Goal: Use online tool/utility: Utilize a website feature to perform a specific function

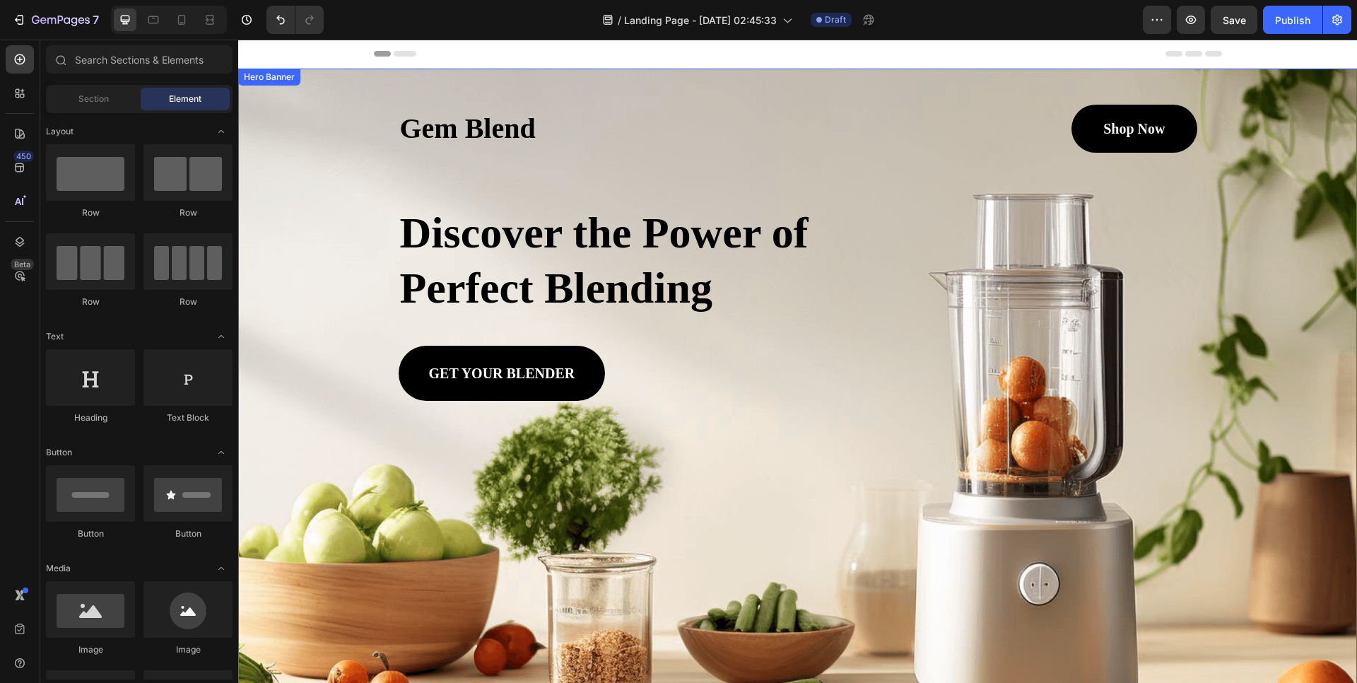
click at [1294, 145] on div "Background Image" at bounding box center [797, 420] width 1119 height 702
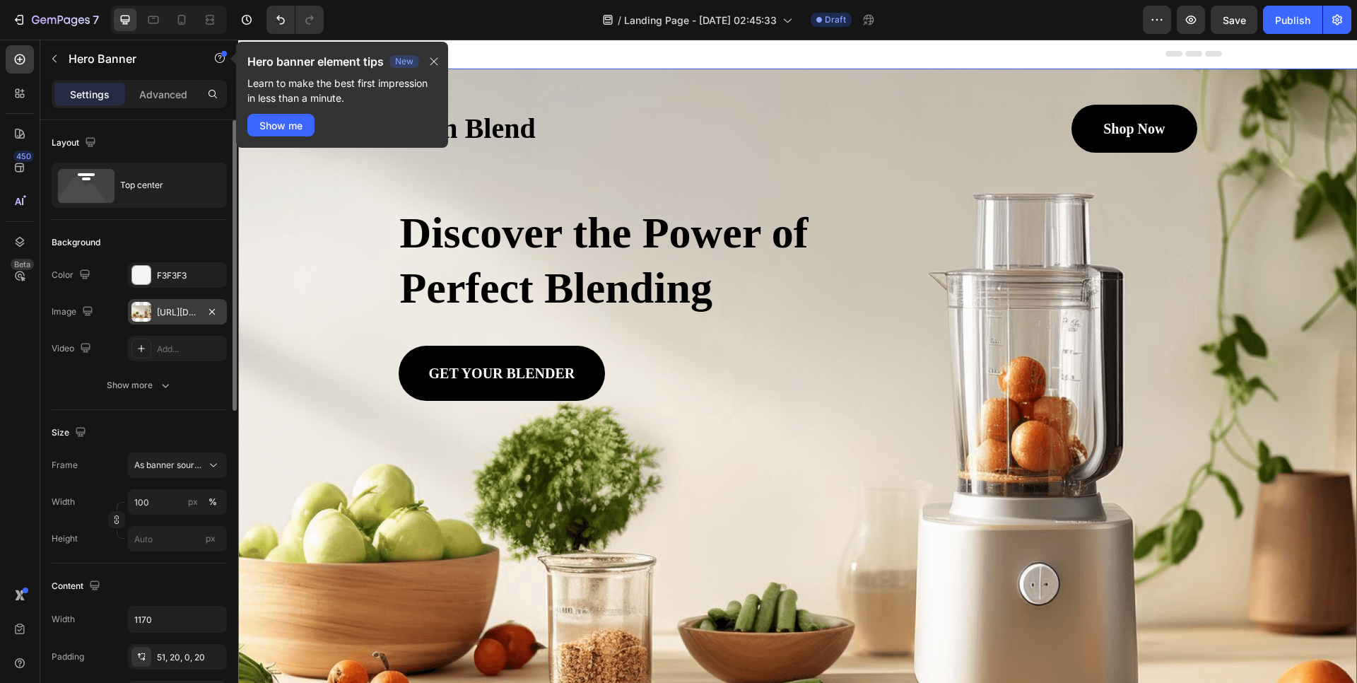
click at [140, 312] on div at bounding box center [141, 312] width 20 height 20
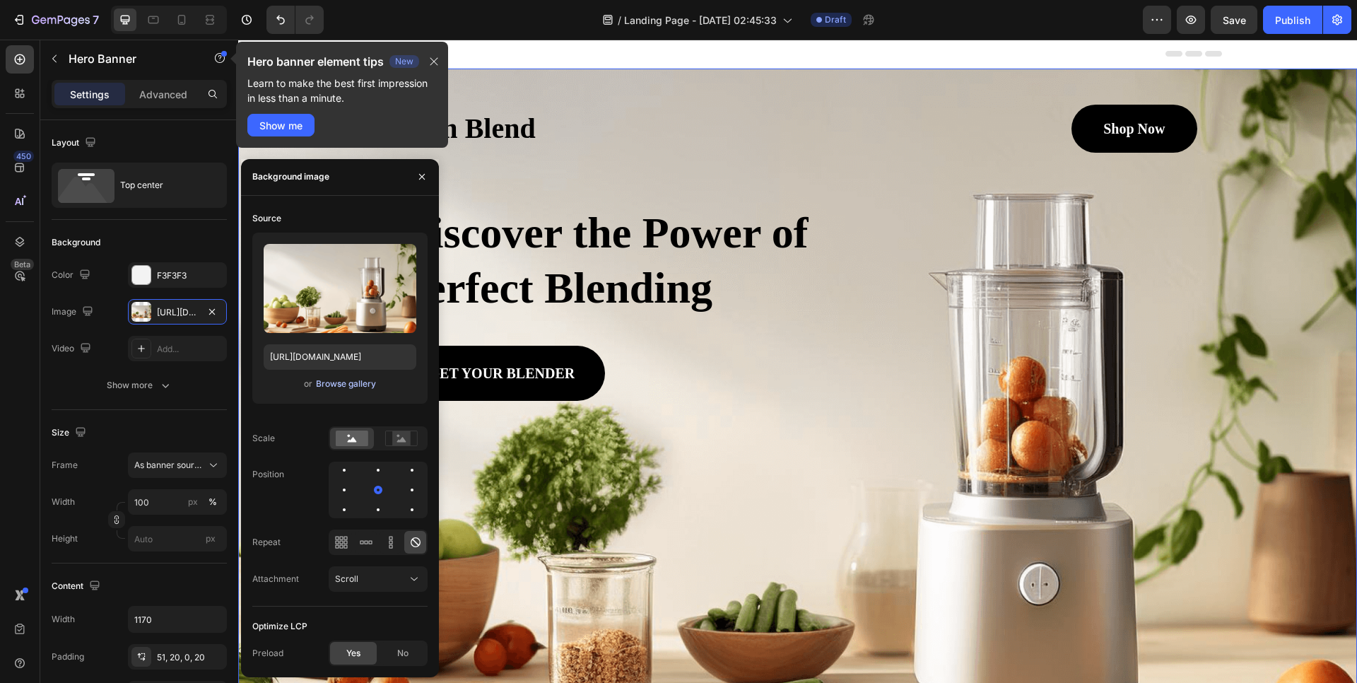
click at [346, 386] on div "Browse gallery" at bounding box center [346, 383] width 60 height 13
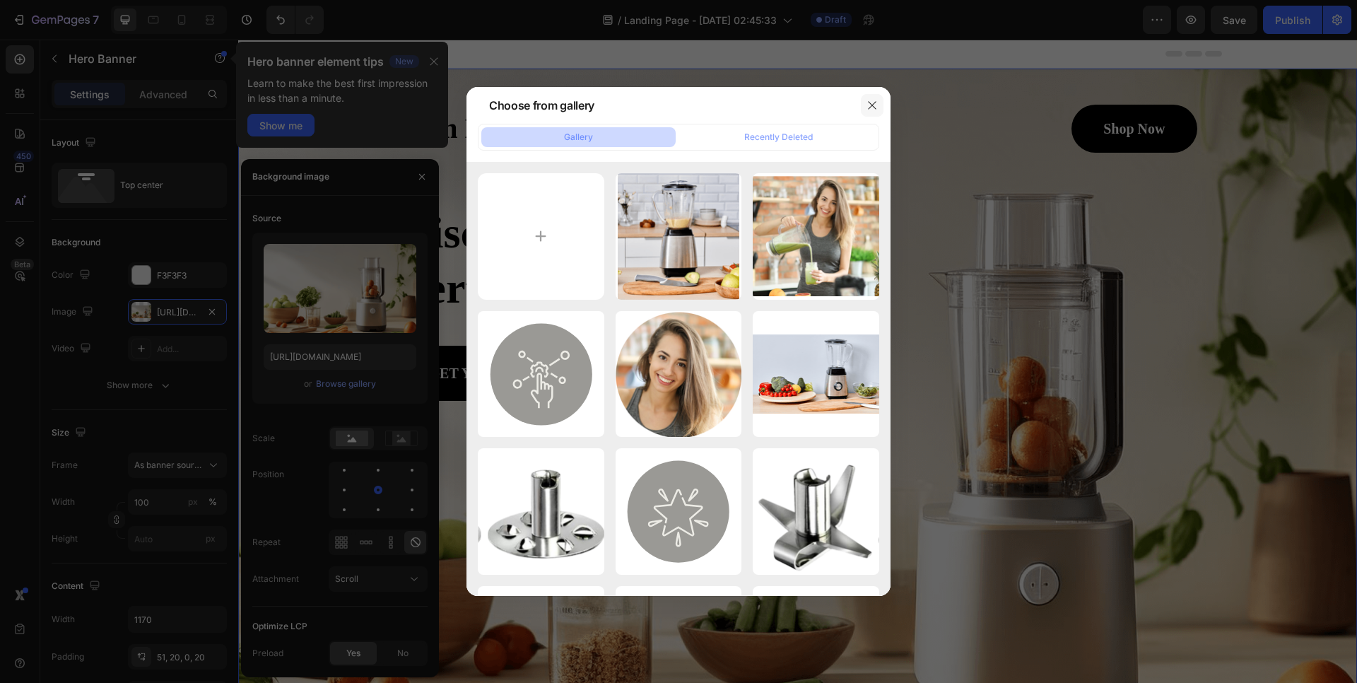
click at [876, 106] on icon "button" at bounding box center [872, 105] width 11 height 11
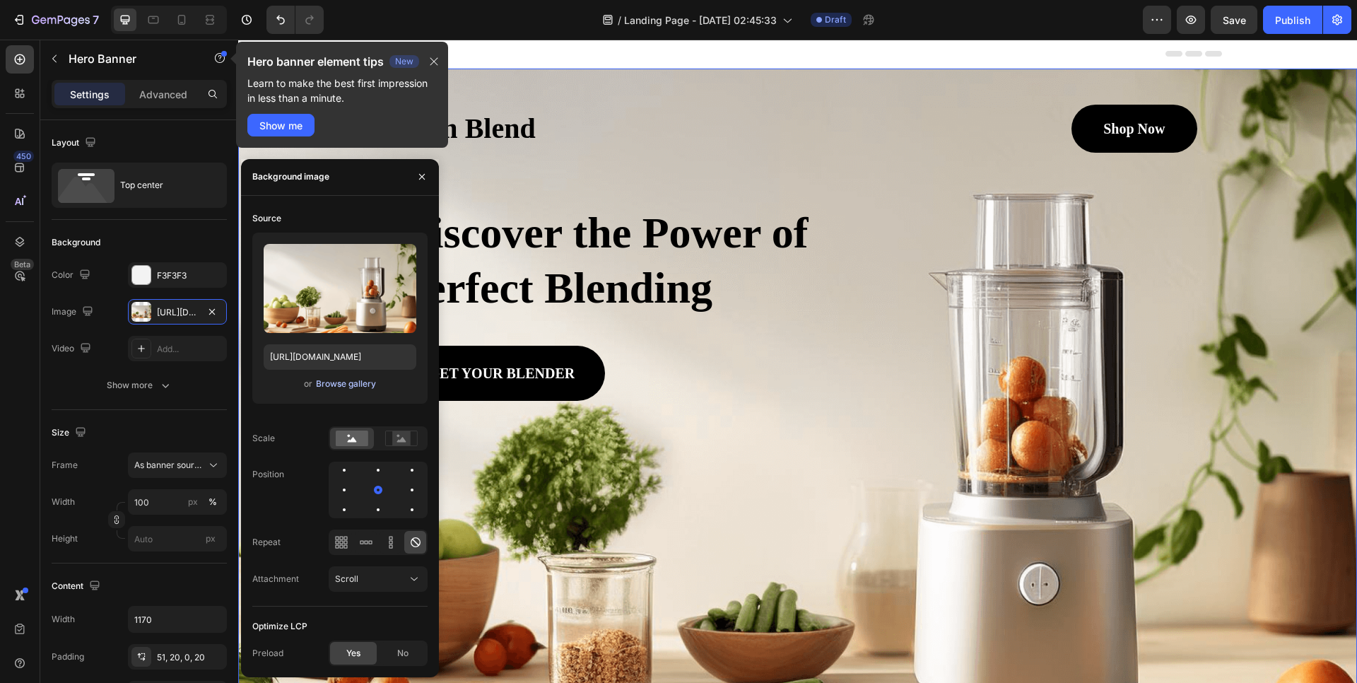
click at [339, 387] on div "Browse gallery" at bounding box center [346, 383] width 60 height 13
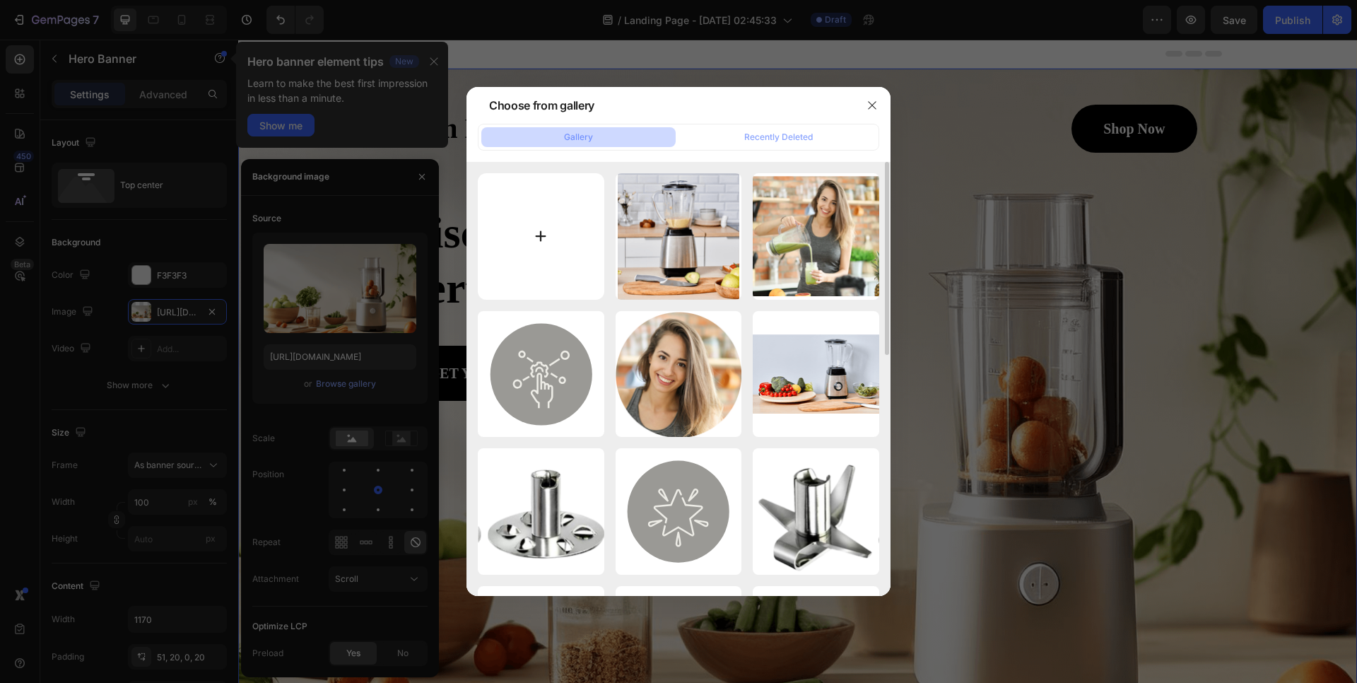
click at [545, 235] on input "file" at bounding box center [541, 236] width 127 height 127
type input "C:\fakepath\Lucid_Origin_Prompt_pour_gnration_dimage_A_sleek_modern_toothp_2.jpg"
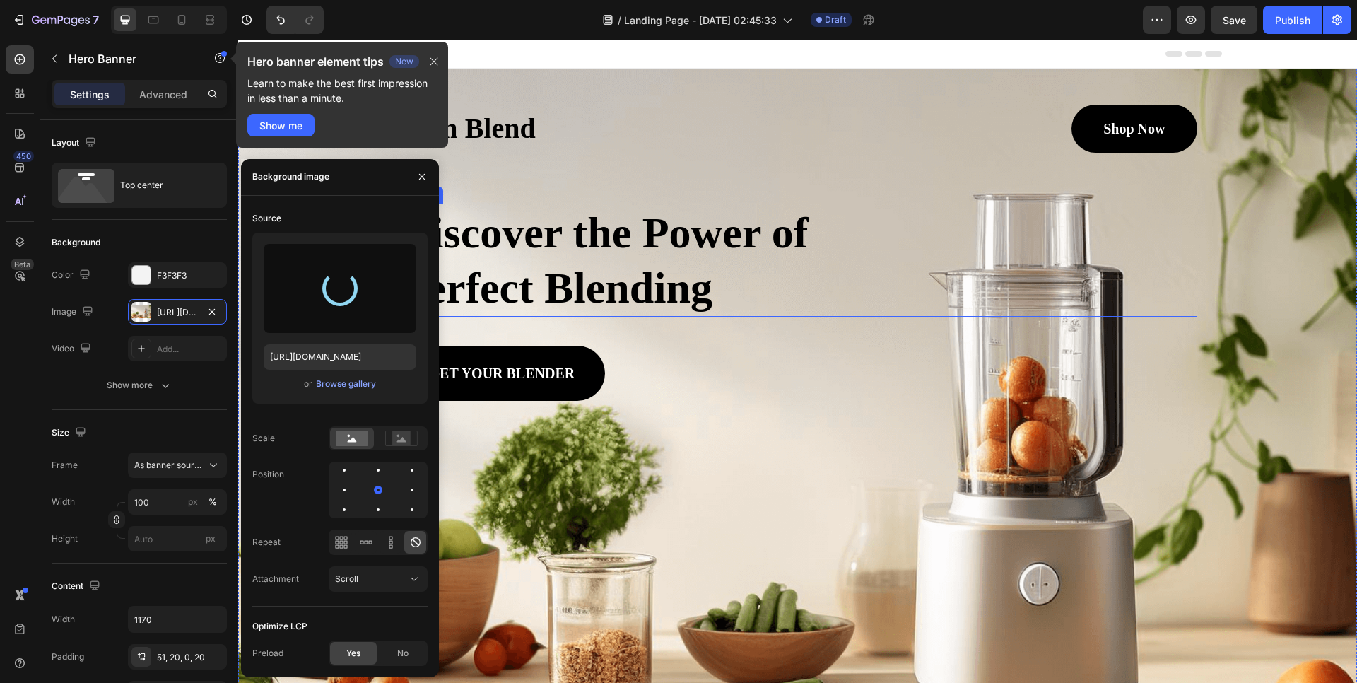
type input "https://cdn.shopify.com/s/files/1/0953/1493/6127/files/gempages_581850334729601…"
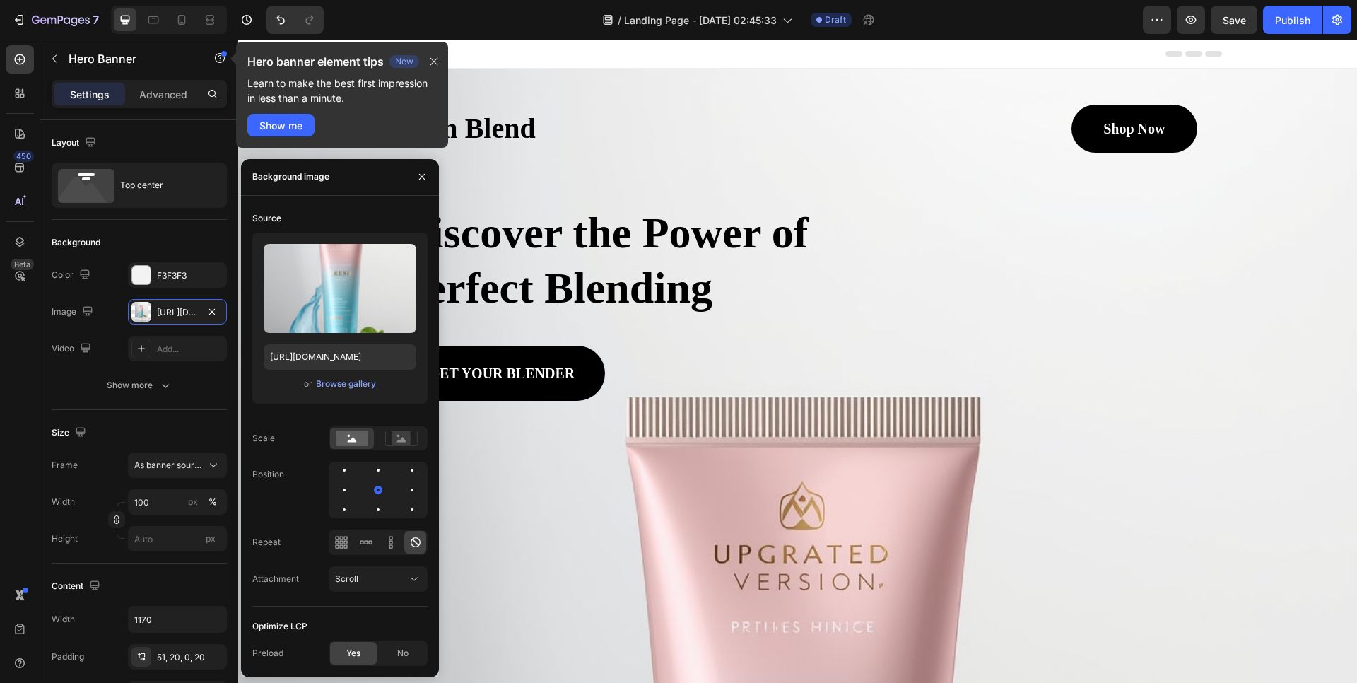
click at [1012, 74] on div "Gem Blend Heading Shop Now Button Row Discover the Power of Perfect Blending He…" at bounding box center [798, 235] width 827 height 332
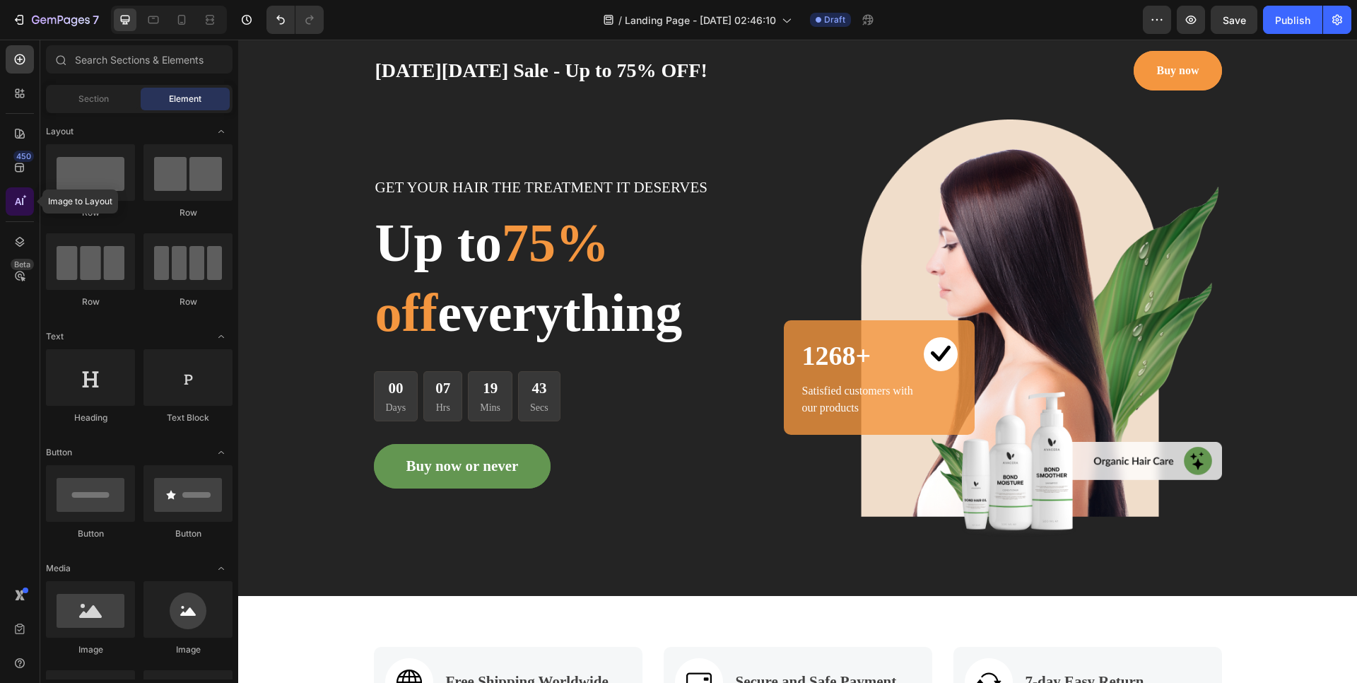
click at [23, 199] on icon at bounding box center [25, 196] width 4 height 4
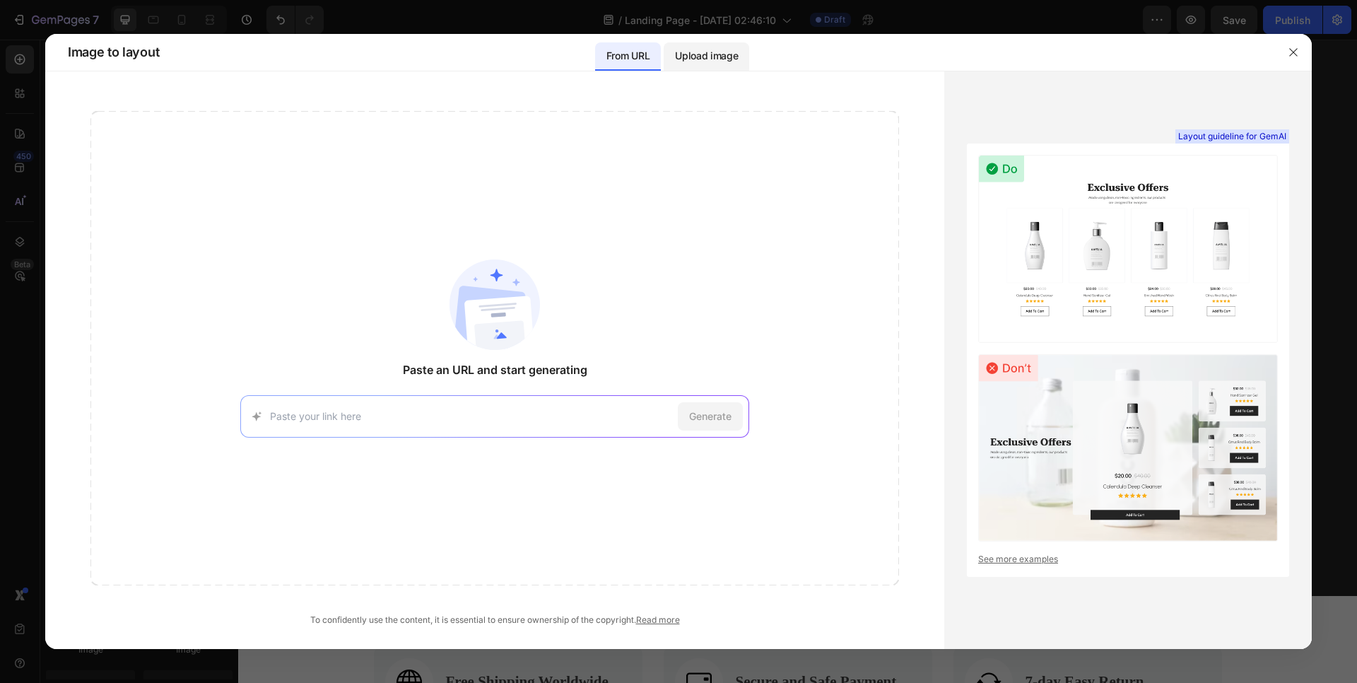
click at [710, 56] on p "Upload image" at bounding box center [706, 55] width 63 height 17
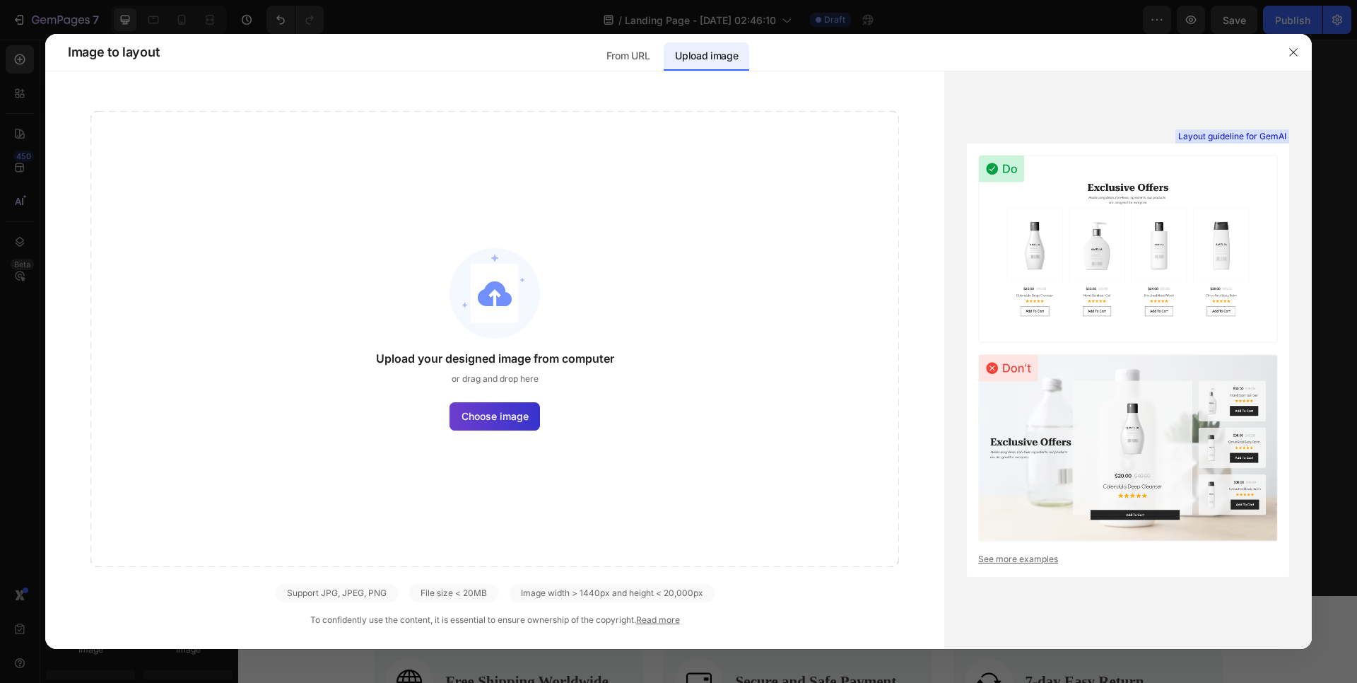
click at [486, 423] on span "Choose image" at bounding box center [495, 416] width 67 height 15
click at [0, 0] on input "Choose image" at bounding box center [0, 0] width 0 height 0
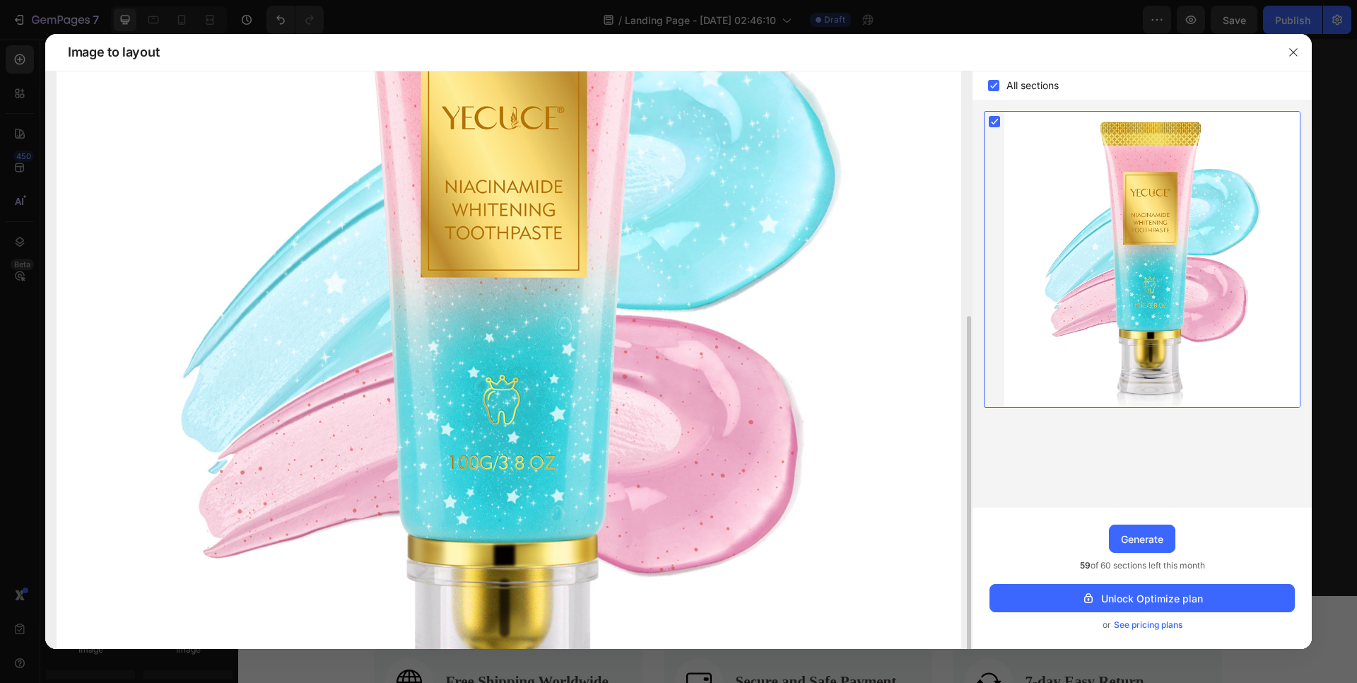
scroll to position [360, 0]
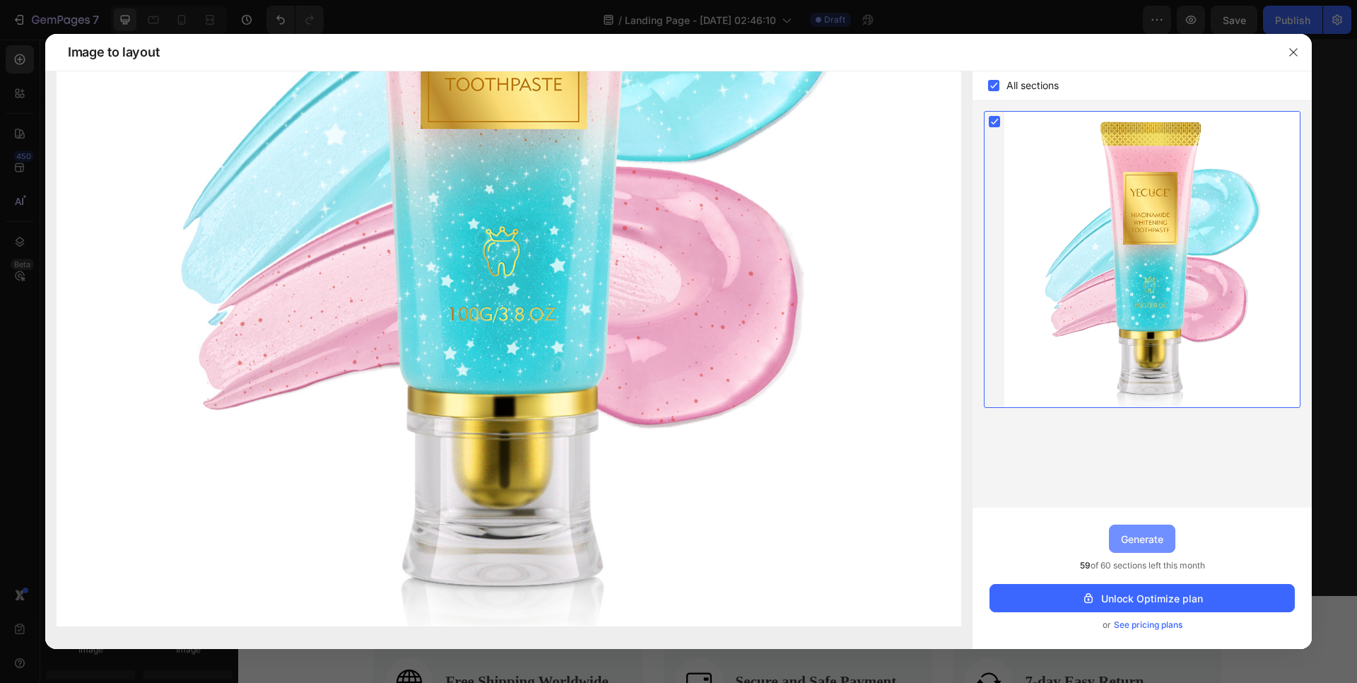
click at [1149, 541] on div "Generate" at bounding box center [1142, 539] width 42 height 15
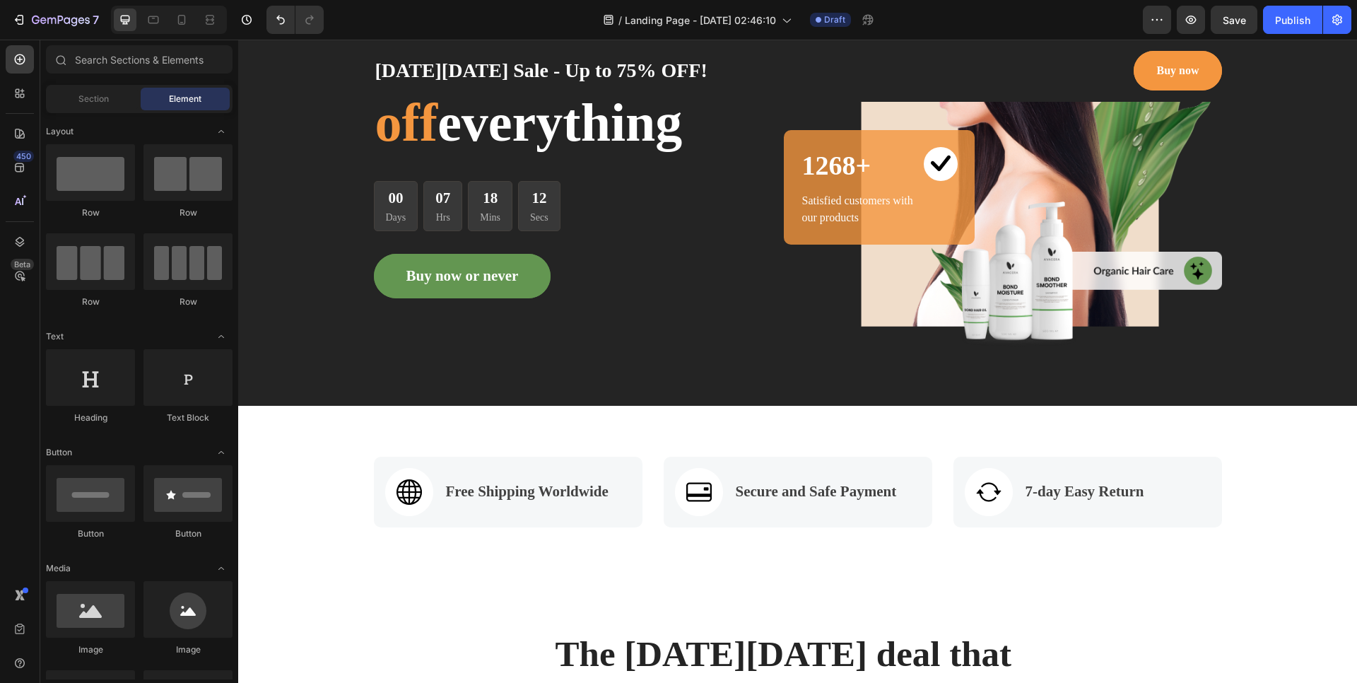
scroll to position [0, 0]
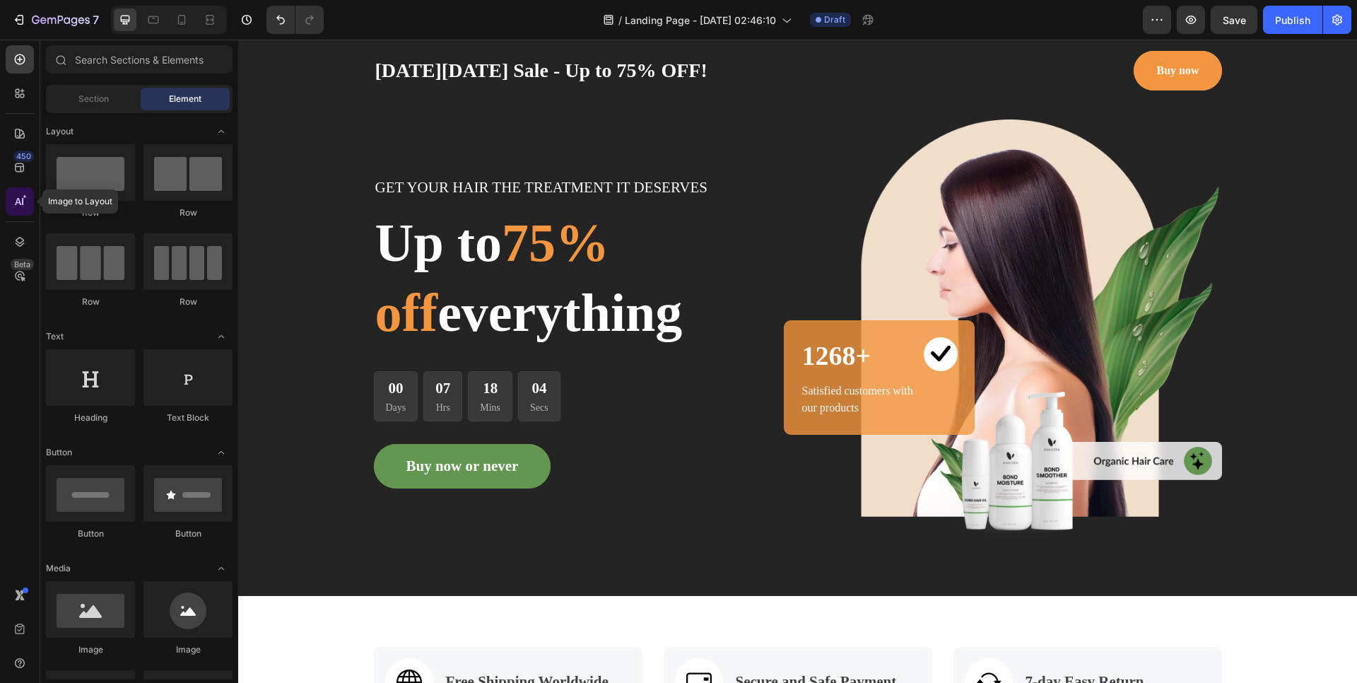
click at [18, 204] on icon at bounding box center [20, 201] width 14 height 14
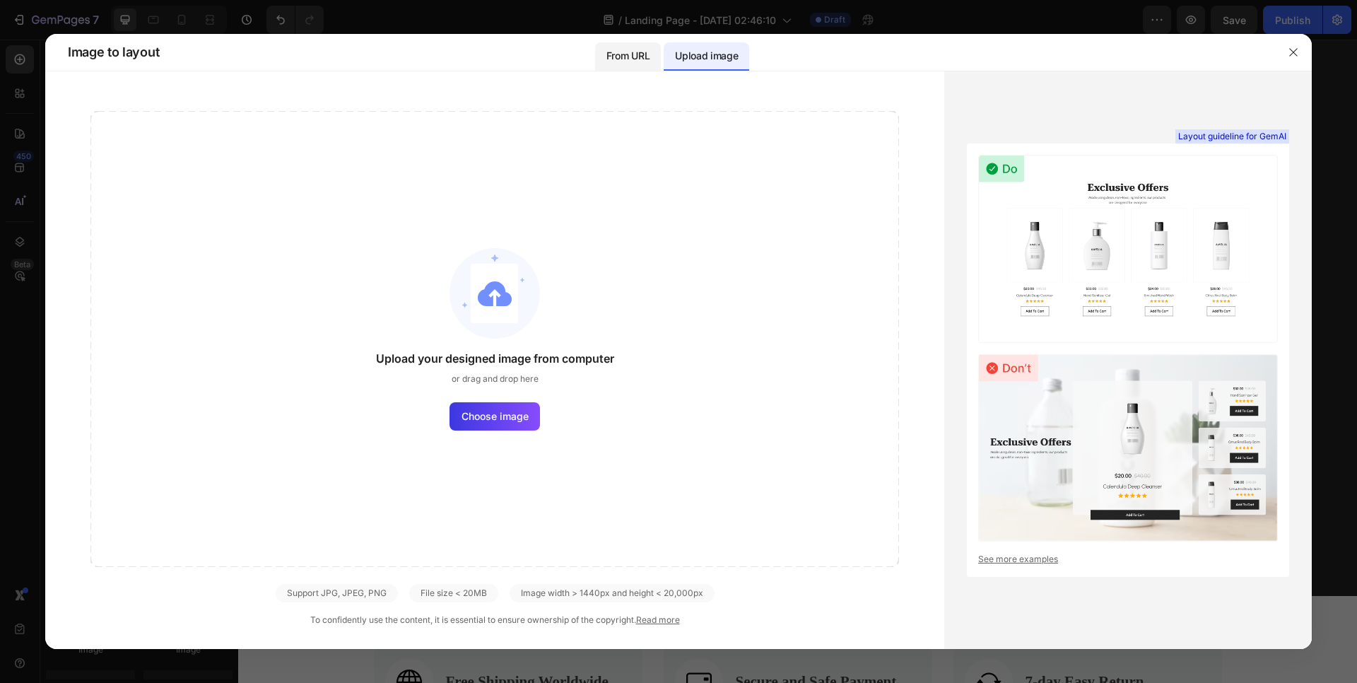
click at [614, 56] on p "From URL" at bounding box center [627, 55] width 43 height 17
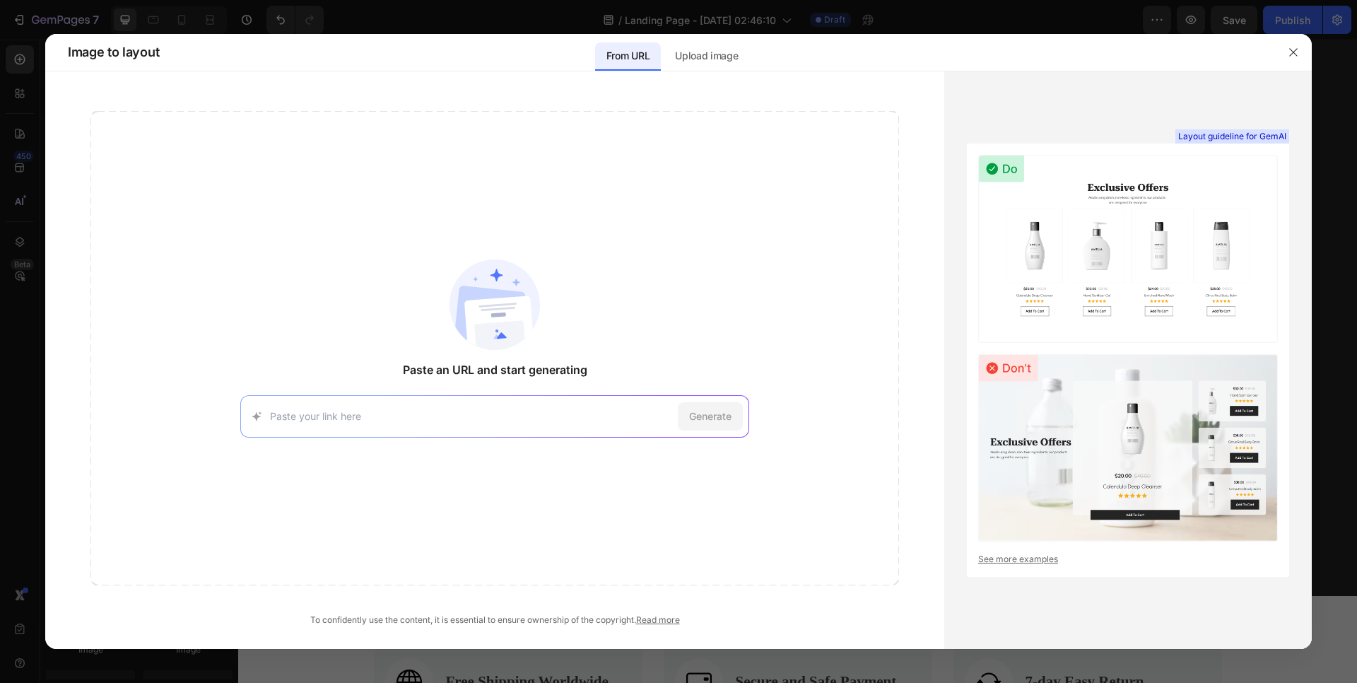
click at [477, 414] on input at bounding box center [471, 416] width 402 height 15
paste input "[URL][DOMAIN_NAME][PERSON_NAME]"
type input "[URL][DOMAIN_NAME][PERSON_NAME]"
click at [714, 423] on span "Generate" at bounding box center [710, 416] width 42 height 15
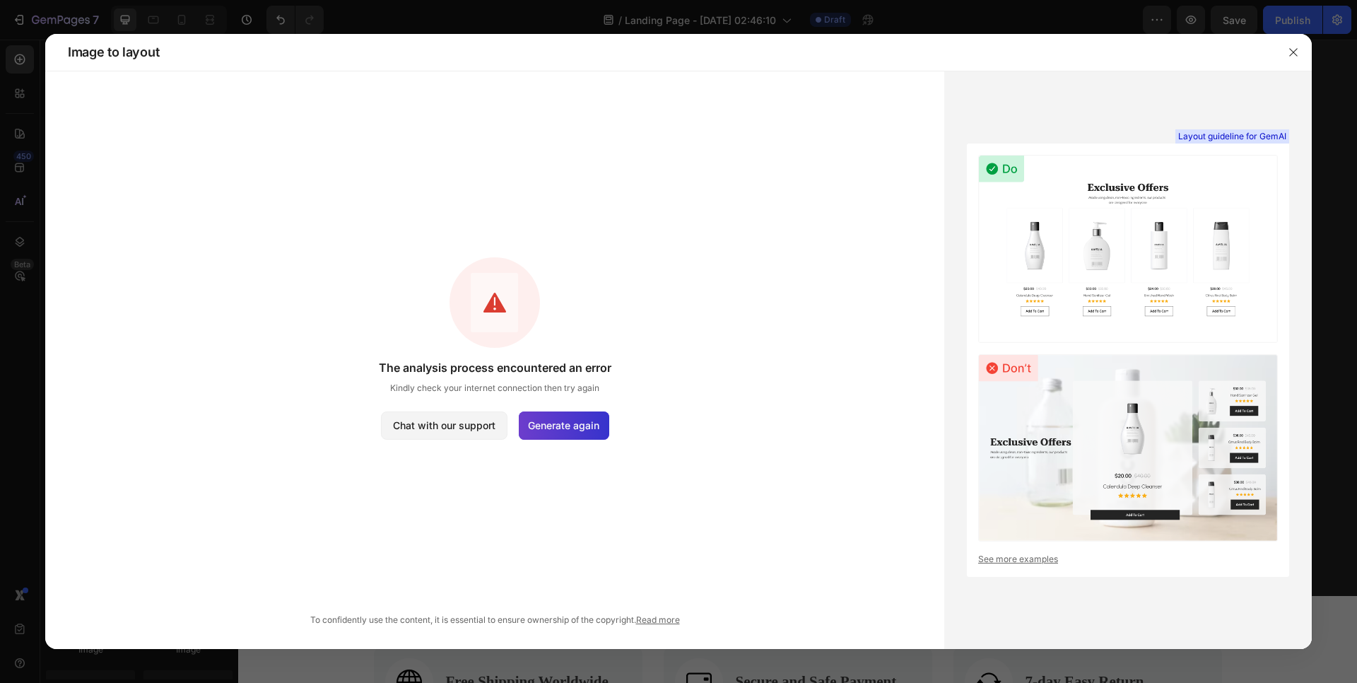
click at [587, 421] on span "Generate again" at bounding box center [563, 425] width 71 height 15
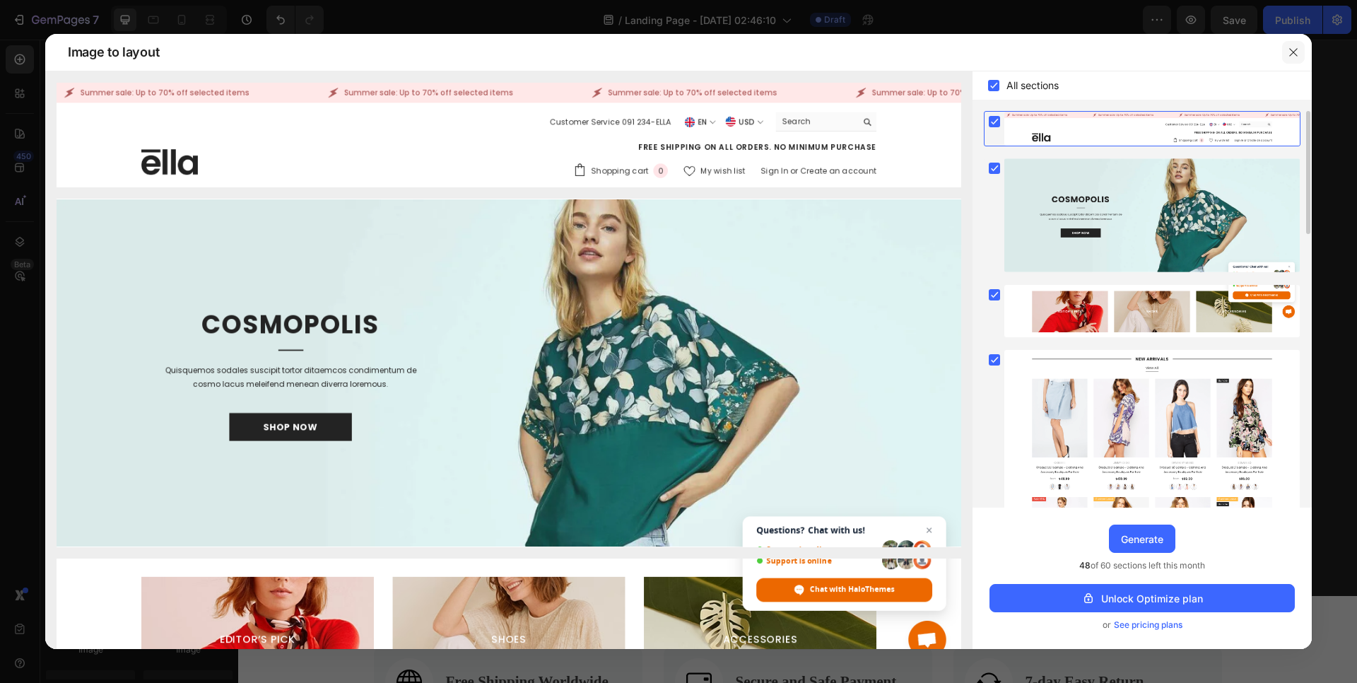
click at [1291, 49] on icon "button" at bounding box center [1293, 52] width 11 height 11
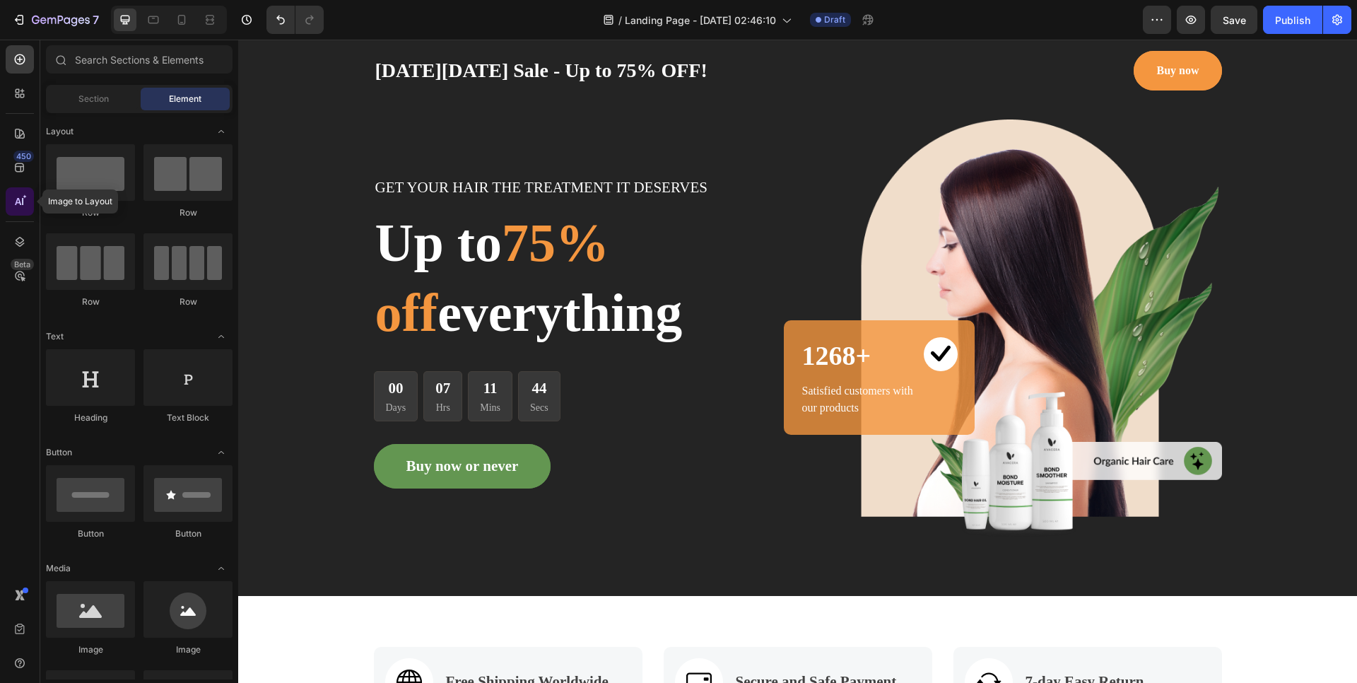
click at [11, 205] on div at bounding box center [20, 201] width 28 height 28
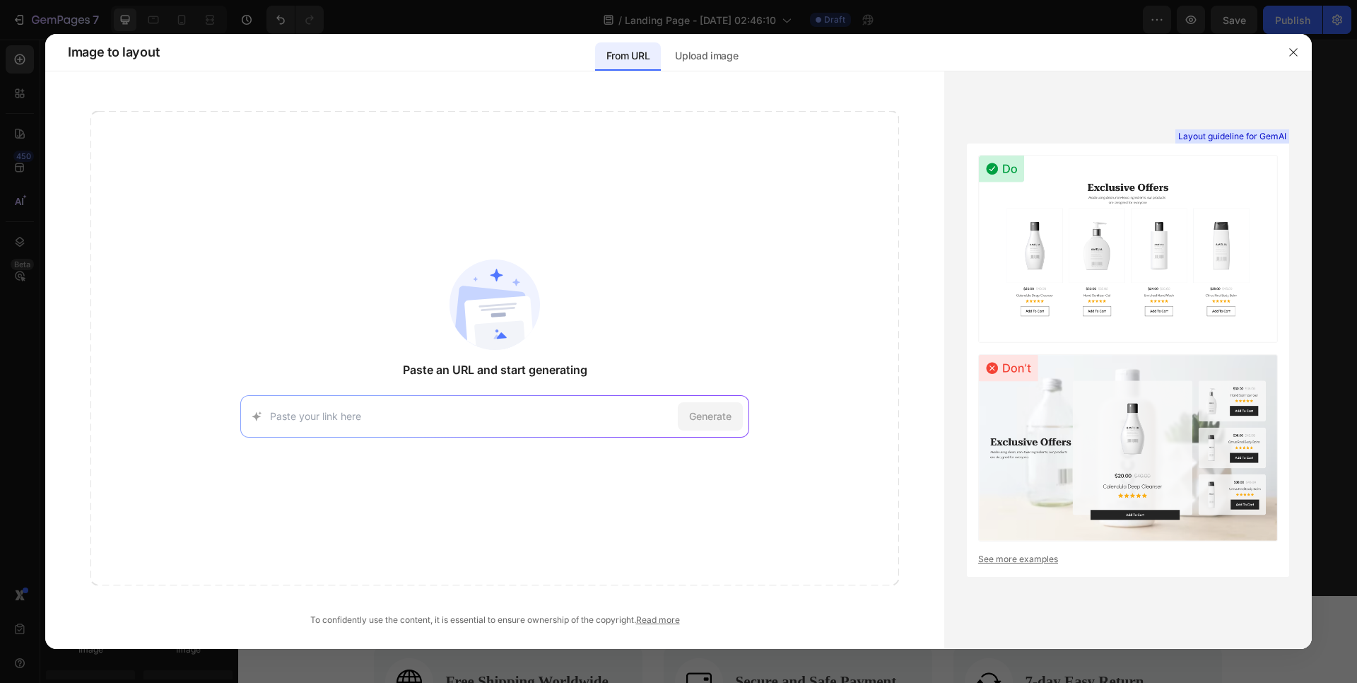
click at [286, 417] on input at bounding box center [471, 416] width 402 height 15
type input "[URL][DOMAIN_NAME]"
click at [717, 411] on span "Generate" at bounding box center [710, 416] width 42 height 15
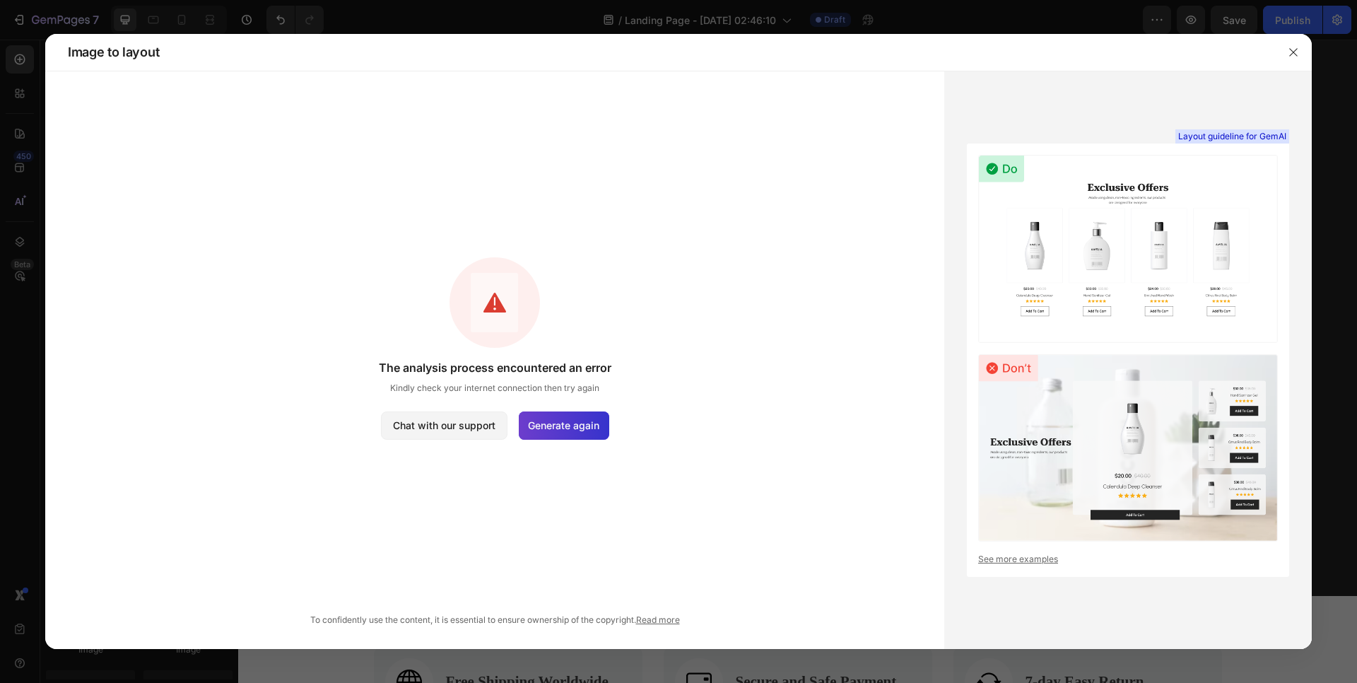
click at [533, 422] on span "Generate again" at bounding box center [563, 425] width 71 height 15
click at [553, 430] on span "Generate again" at bounding box center [563, 425] width 71 height 15
click at [1296, 53] on icon "button" at bounding box center [1293, 52] width 11 height 11
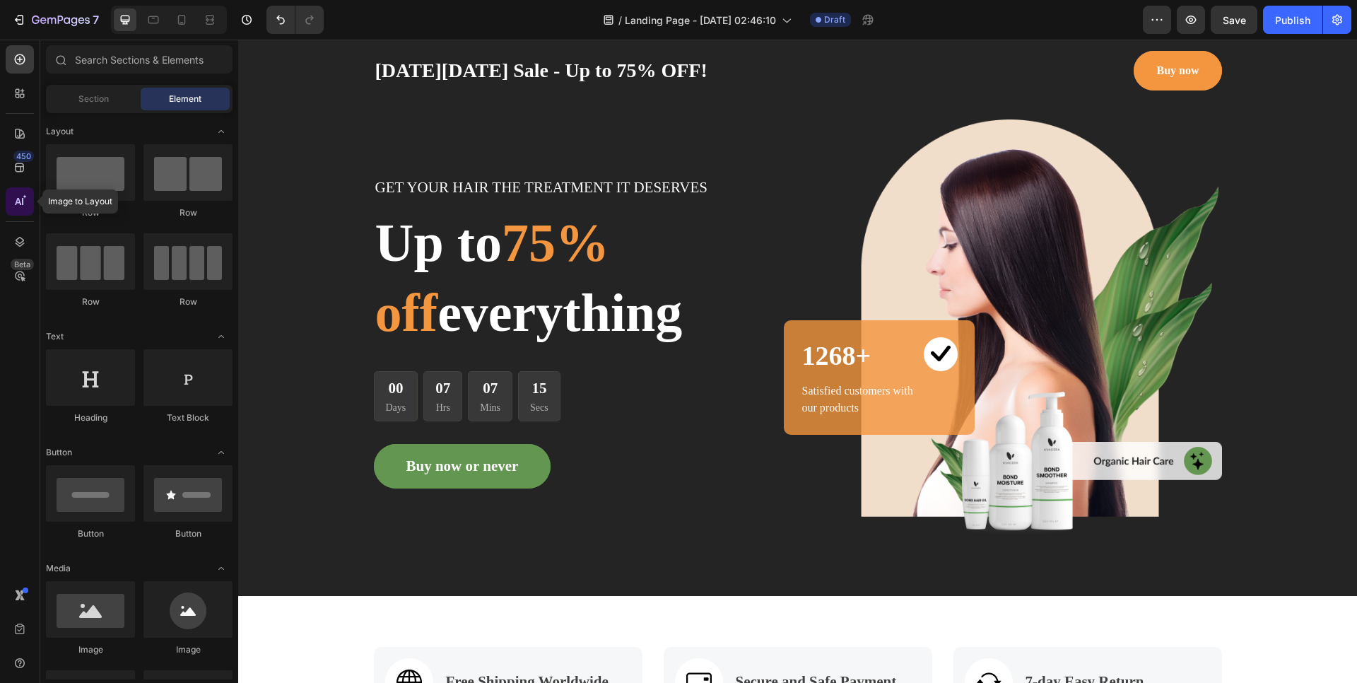
click at [18, 197] on icon at bounding box center [20, 201] width 14 height 14
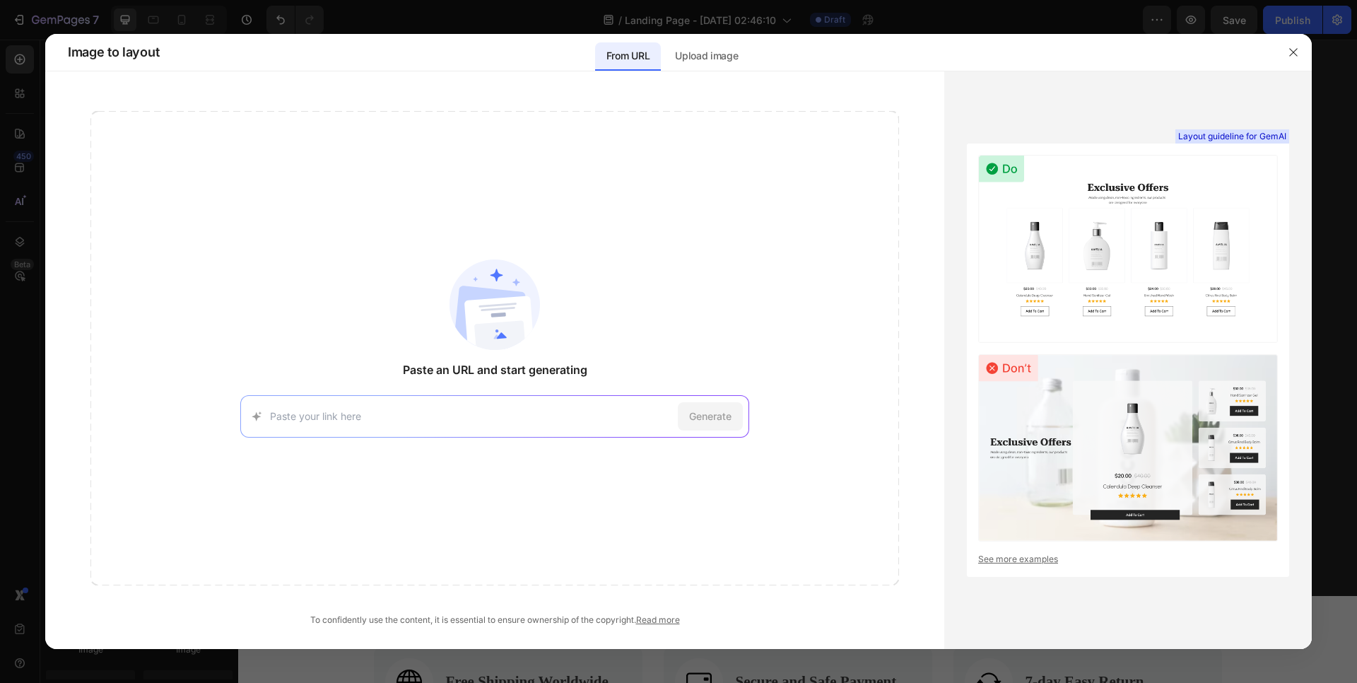
click at [368, 418] on input at bounding box center [471, 416] width 402 height 15
type input "[URL][DOMAIN_NAME][PERSON_NAME]"
click at [720, 421] on span "Generate" at bounding box center [710, 416] width 42 height 15
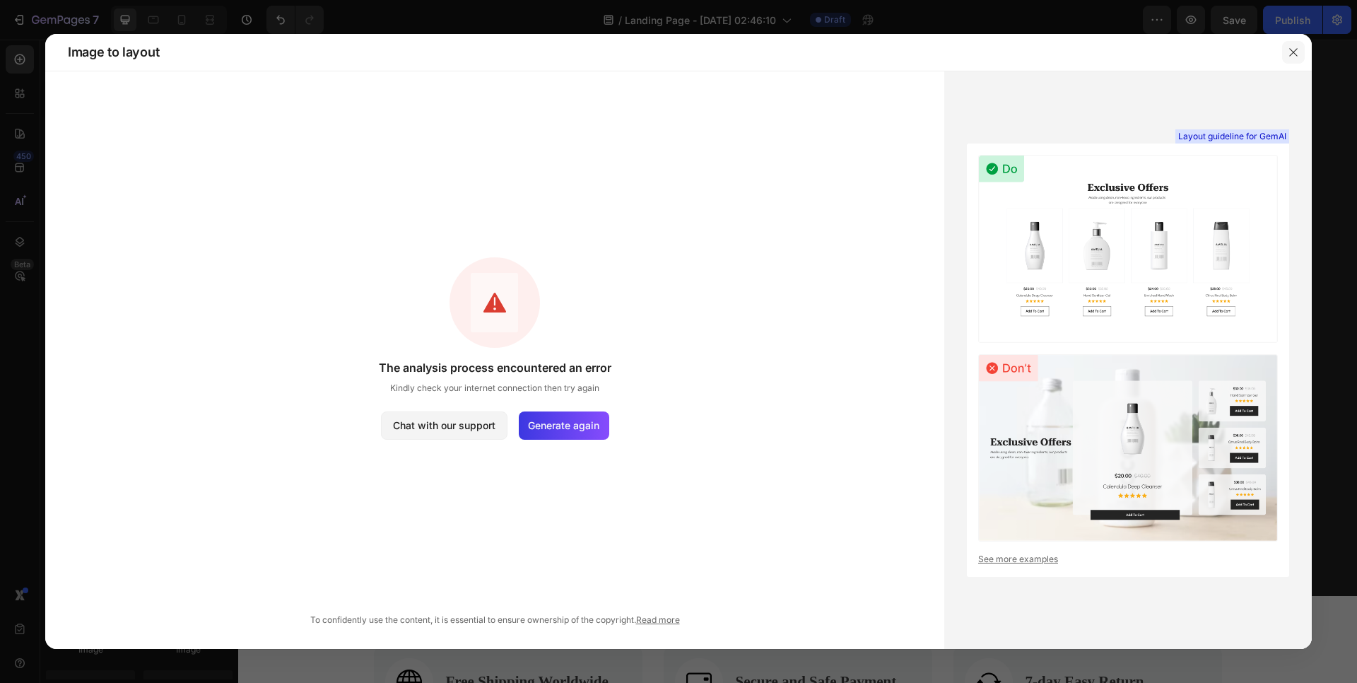
click at [1292, 48] on icon "button" at bounding box center [1293, 52] width 11 height 11
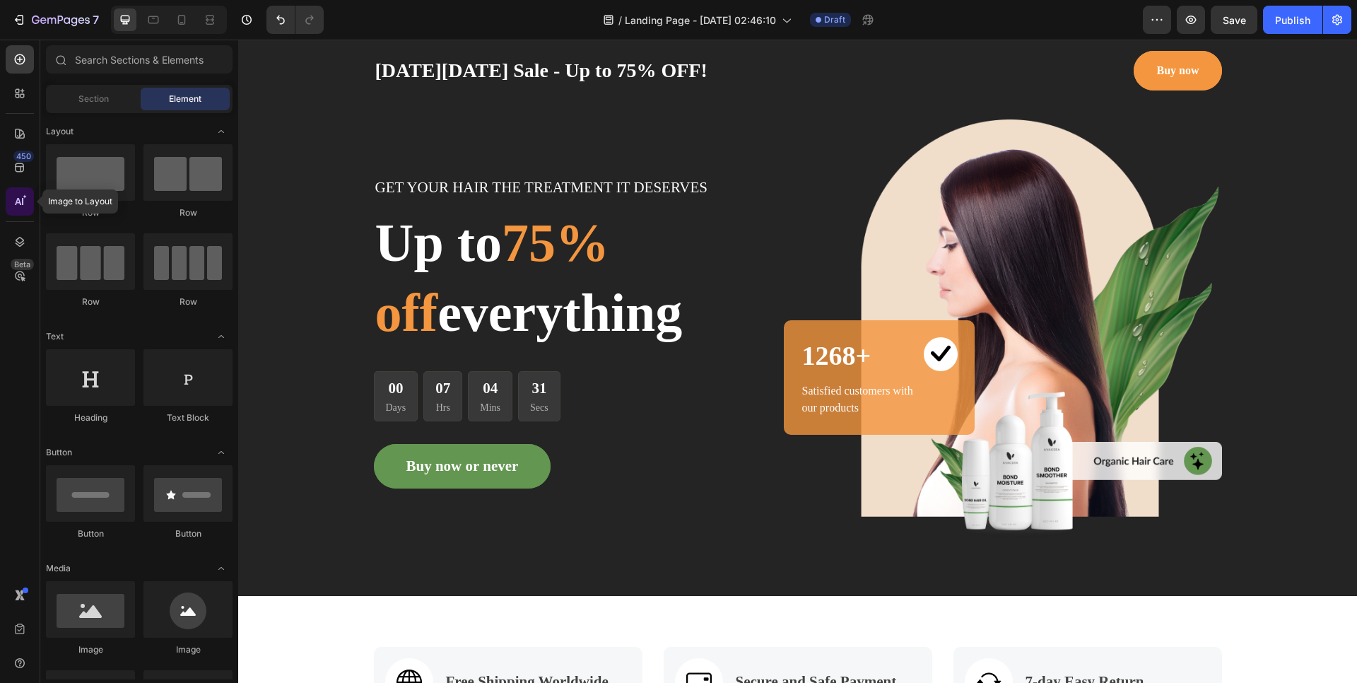
click at [25, 199] on icon at bounding box center [20, 201] width 14 height 14
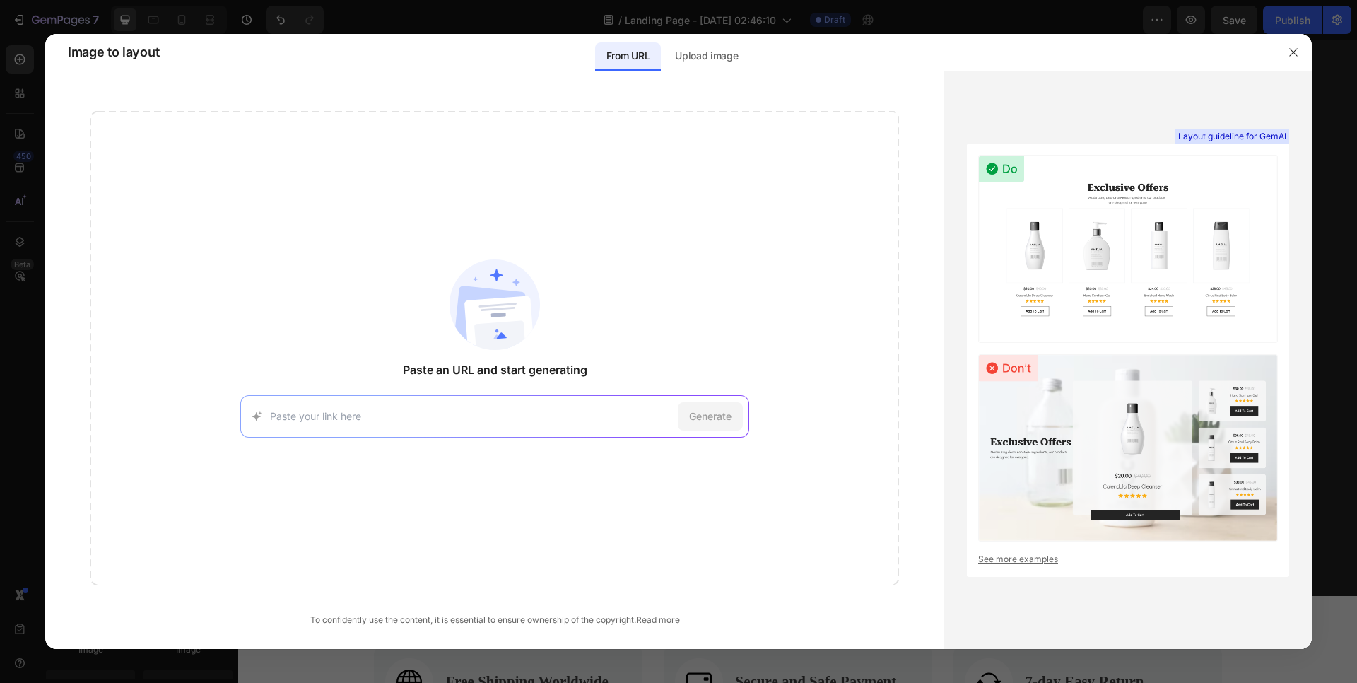
click at [419, 414] on input at bounding box center [471, 416] width 402 height 15
type input "[URL][DOMAIN_NAME]"
click at [717, 421] on span "Generate" at bounding box center [710, 416] width 42 height 15
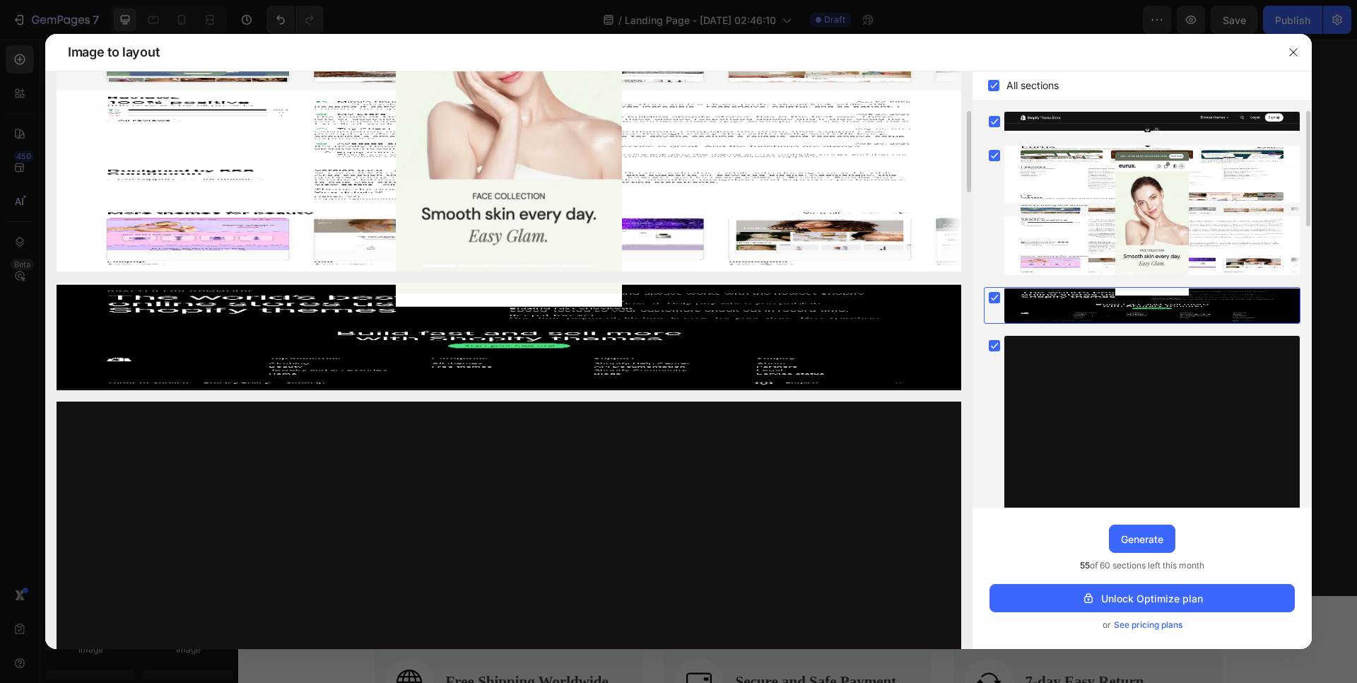
scroll to position [0, 0]
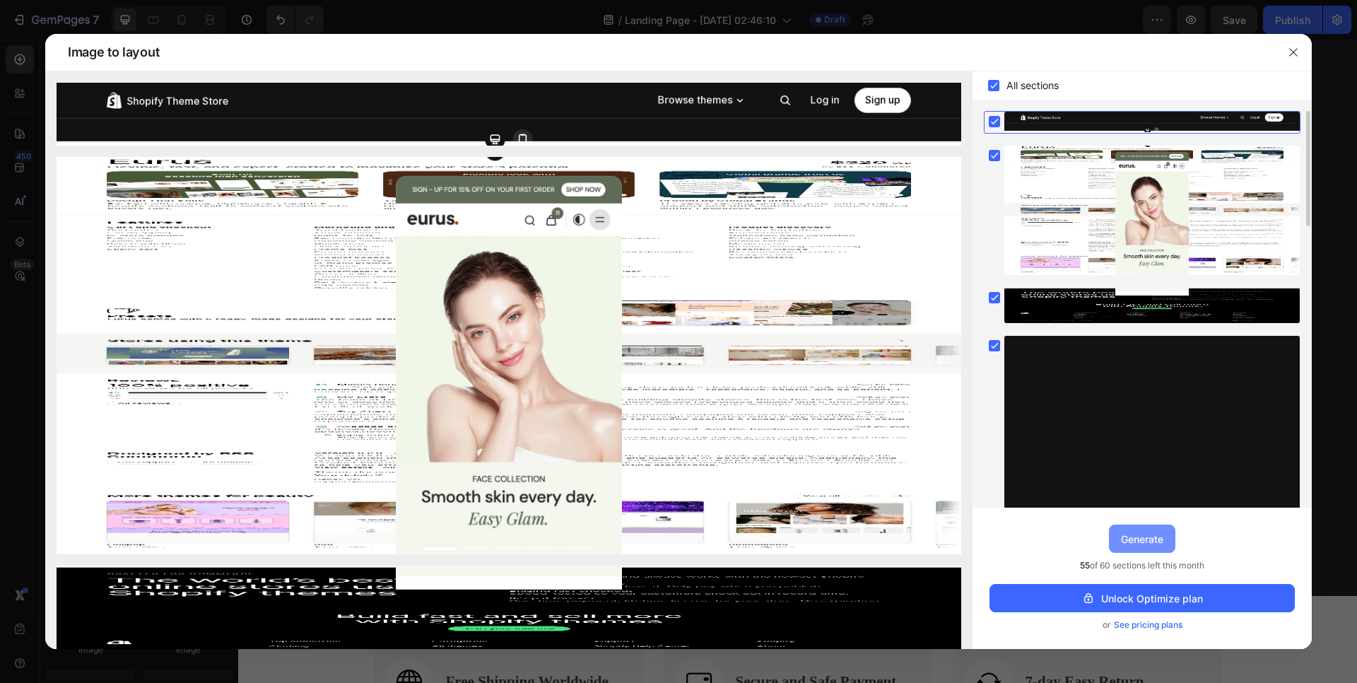
drag, startPoint x: 910, startPoint y: 499, endPoint x: 1142, endPoint y: 541, distance: 236.4
click at [1142, 541] on div "Generate" at bounding box center [1142, 539] width 42 height 15
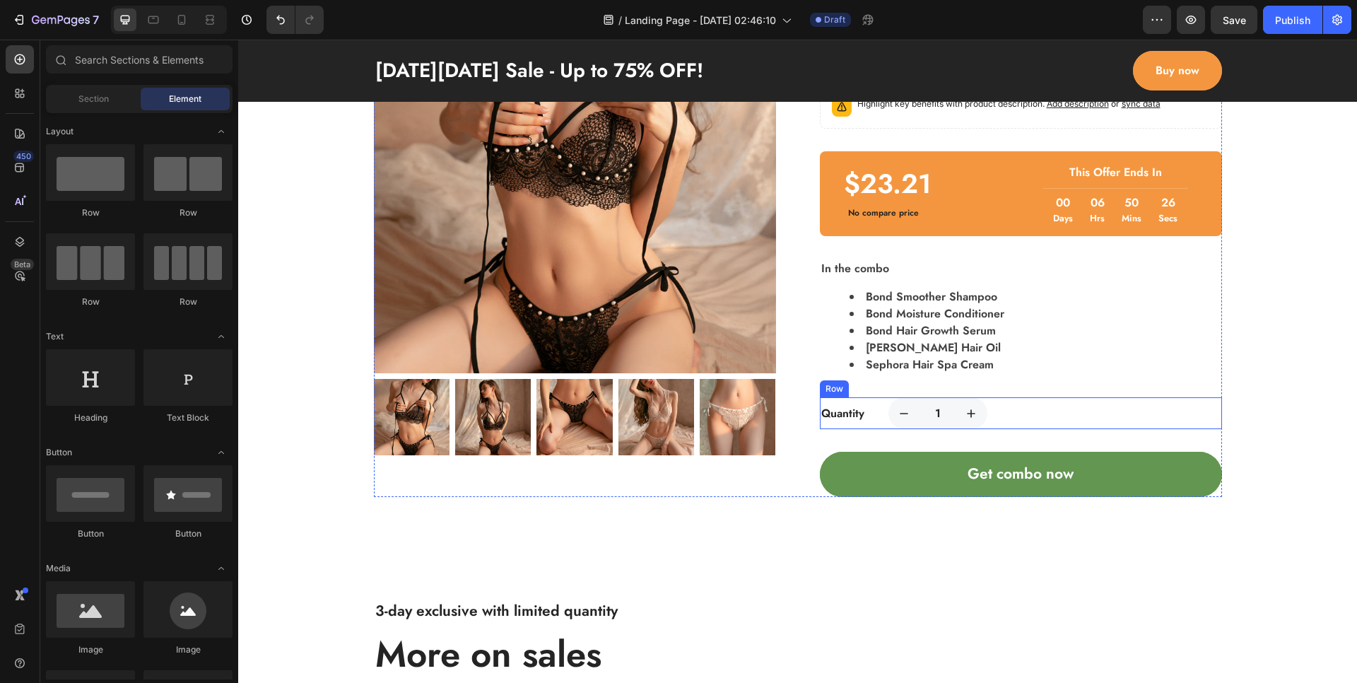
scroll to position [633, 0]
